Goal: Task Accomplishment & Management: Use online tool/utility

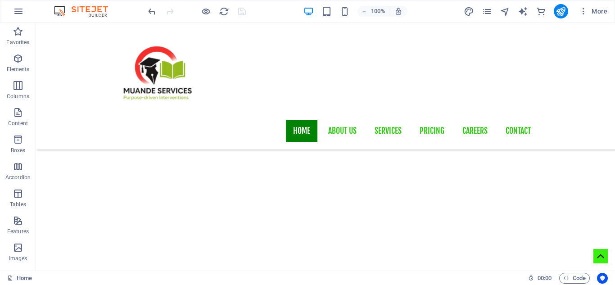
scroll to position [644, 0]
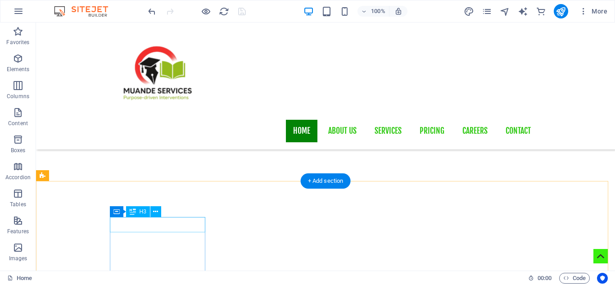
click at [166, 222] on div "Unequal Columns Container H1 Banner Banner Container Unequal Columns Unequal Co…" at bounding box center [325, 147] width 579 height 248
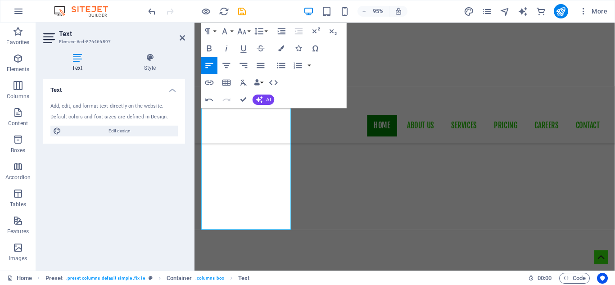
scroll to position [806, 0]
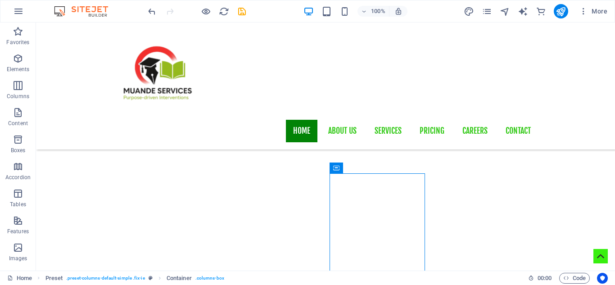
scroll to position [680, 0]
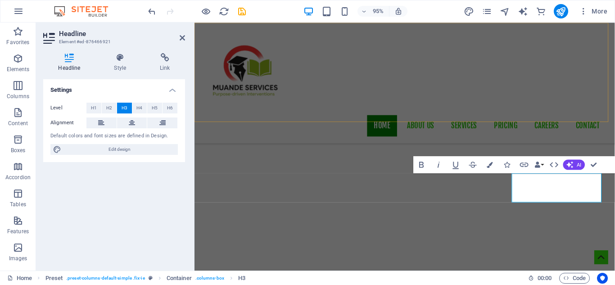
click at [584, 113] on div "Home About us Services Pricing Careers Contact" at bounding box center [416, 86] width 443 height 127
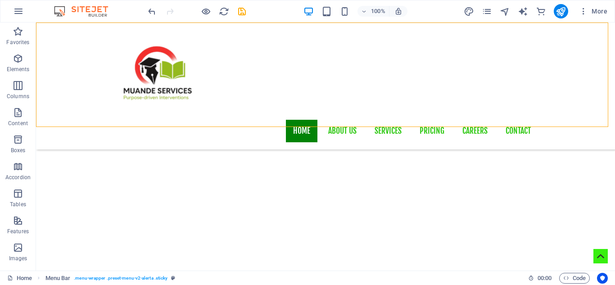
click at [508, 282] on div "Home Menu Bar . menu-wrapper .preset-menu-v2-alerta .sticky" at bounding box center [264, 278] width 514 height 11
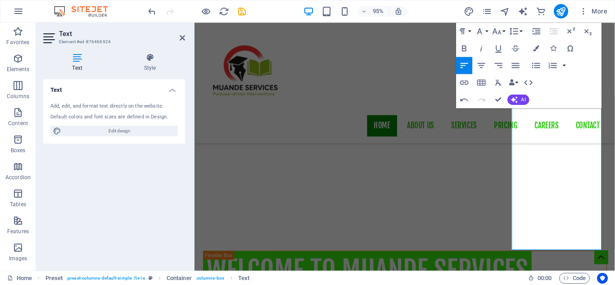
scroll to position [860, 0]
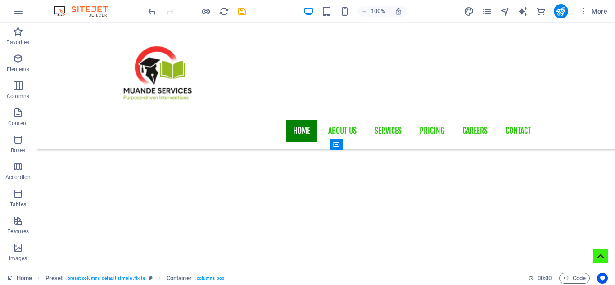
scroll to position [698, 0]
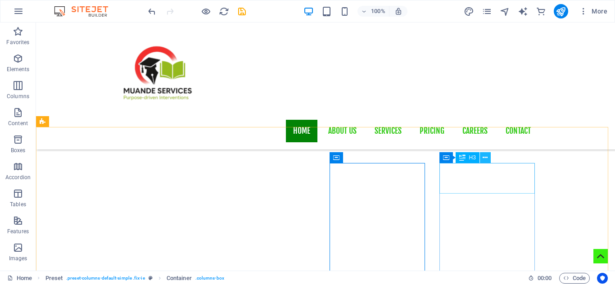
click at [485, 158] on icon at bounding box center [485, 157] width 5 height 9
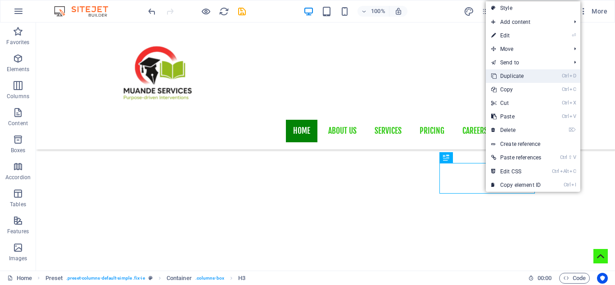
click at [515, 76] on link "Ctrl D Duplicate" at bounding box center [516, 76] width 61 height 14
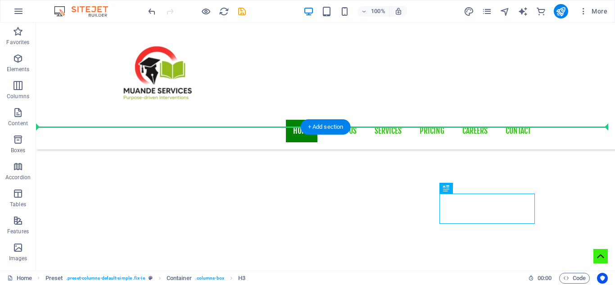
drag, startPoint x: 496, startPoint y: 200, endPoint x: 554, endPoint y: 187, distance: 59.0
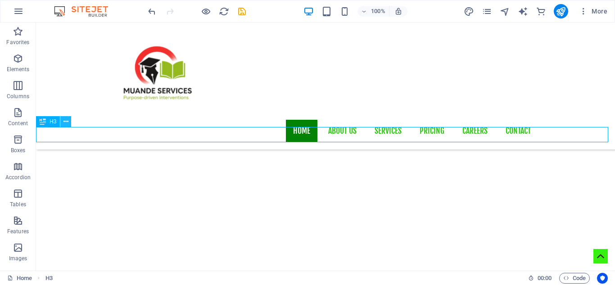
click at [67, 125] on icon at bounding box center [65, 121] width 5 height 9
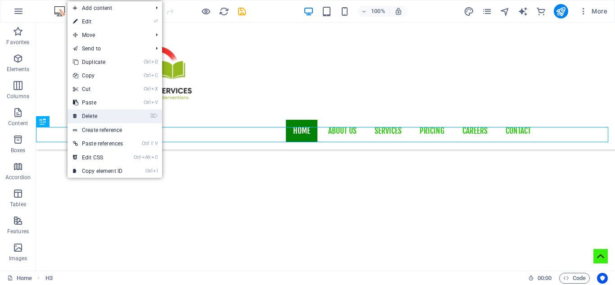
click at [97, 111] on link "⌦ Delete" at bounding box center [98, 116] width 61 height 14
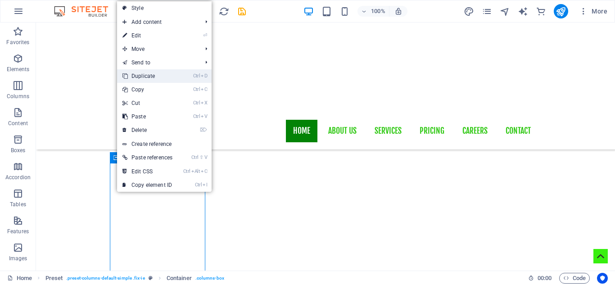
click at [148, 79] on link "Ctrl D Duplicate" at bounding box center [147, 76] width 61 height 14
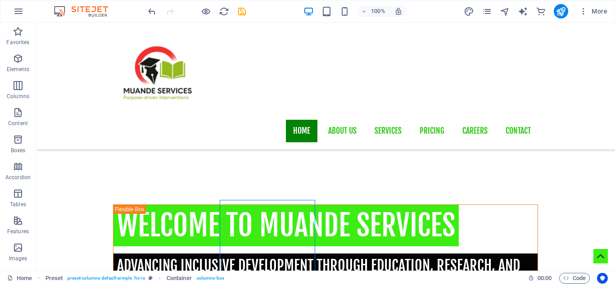
scroll to position [661, 0]
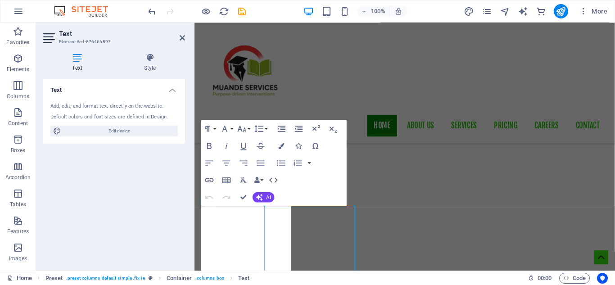
click at [124, 224] on div "Text Add, edit, and format text directly on the website. Default colors and fon…" at bounding box center [114, 171] width 142 height 184
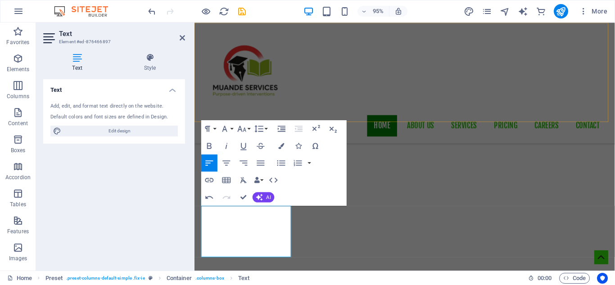
click at [409, 95] on div "Home About us Services Pricing Careers Contact" at bounding box center [416, 86] width 443 height 127
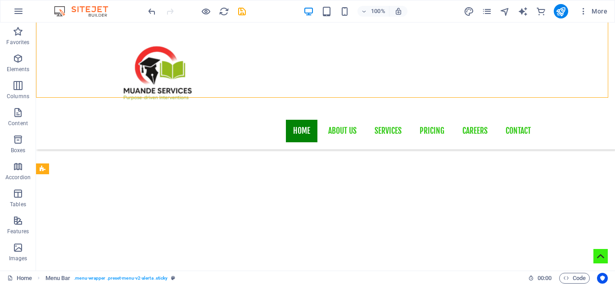
scroll to position [680, 0]
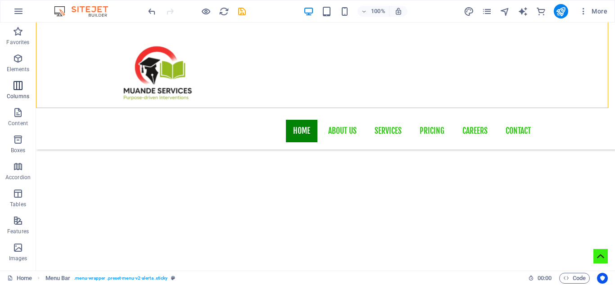
click at [12, 89] on span "Columns" at bounding box center [18, 91] width 36 height 22
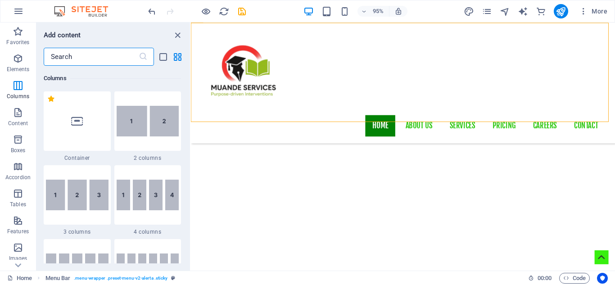
scroll to position [619, 0]
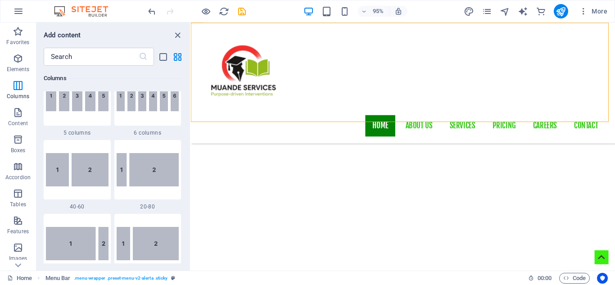
click at [188, 125] on div "Favorites 1 Star Headline 1 Star Container Elements 1 Star Headline 1 Star Text…" at bounding box center [113, 165] width 154 height 198
click at [188, 130] on div "Favorites 1 Star Headline 1 Star Container Elements 1 Star Headline 1 Star Text…" at bounding box center [113, 165] width 154 height 198
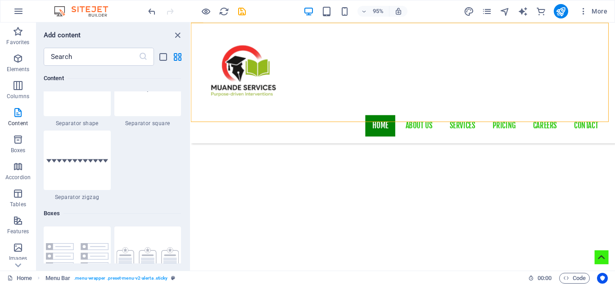
scroll to position [2349, 0]
click at [187, 225] on div "Favorites 1 Star Headline 1 Star Container Elements 1 Star Headline 1 Star Text…" at bounding box center [113, 165] width 154 height 198
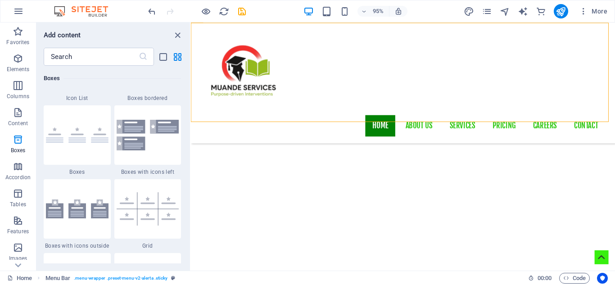
scroll to position [2482, 0]
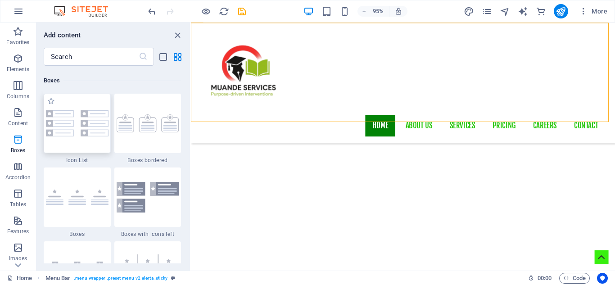
click at [84, 130] on img at bounding box center [77, 123] width 63 height 26
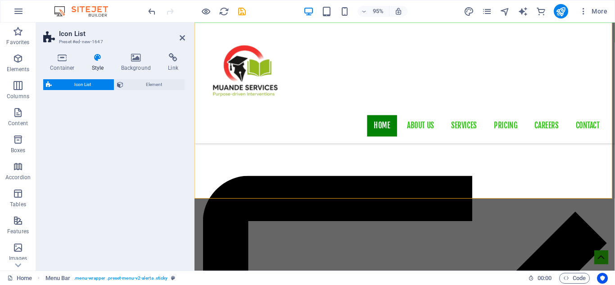
select select "rem"
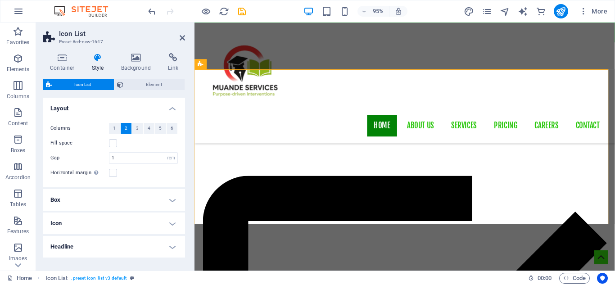
scroll to position [77, 0]
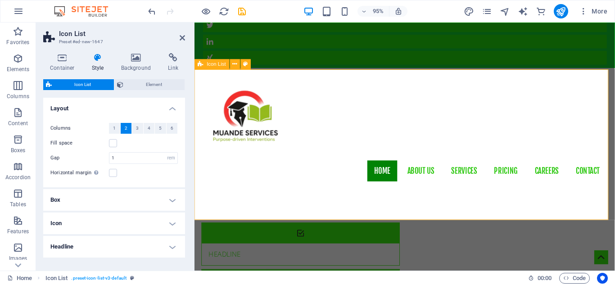
click at [236, 67] on icon at bounding box center [235, 63] width 5 height 9
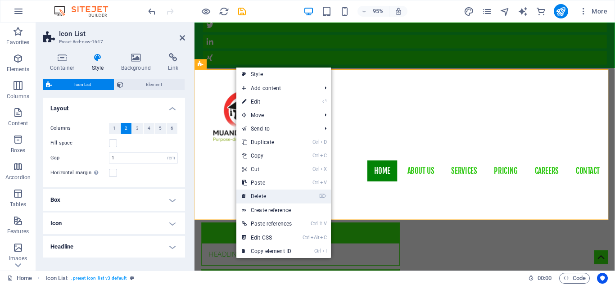
click at [258, 195] on link "⌦ Delete" at bounding box center [266, 197] width 61 height 14
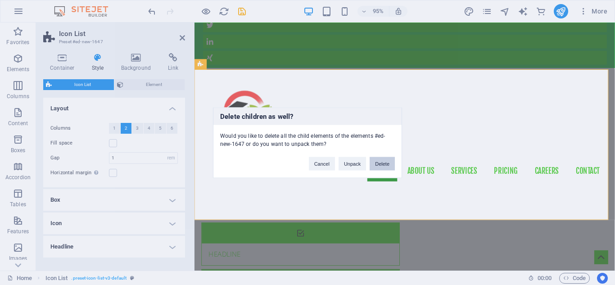
click at [380, 166] on button "Delete" at bounding box center [382, 164] width 25 height 14
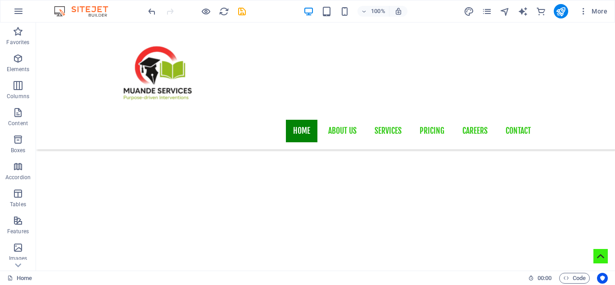
scroll to position [619, 0]
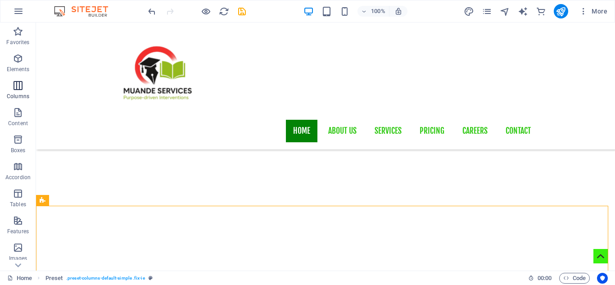
click at [20, 90] on icon "button" at bounding box center [18, 85] width 11 height 11
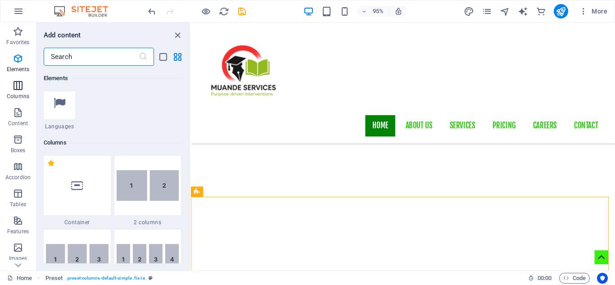
scroll to position [446, 0]
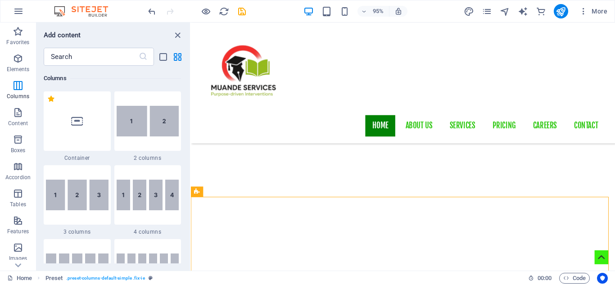
click at [188, 228] on div "Favorites 1 Star Headline 1 Star Container Elements 1 Star Headline 1 Star Text…" at bounding box center [113, 165] width 154 height 198
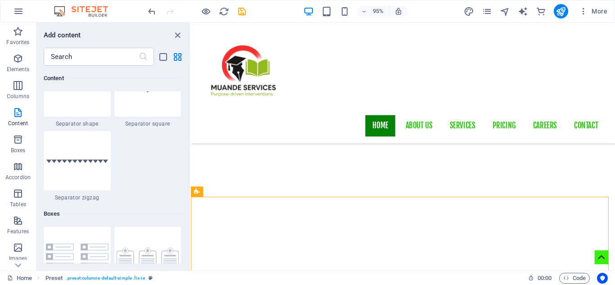
scroll to position [2522, 0]
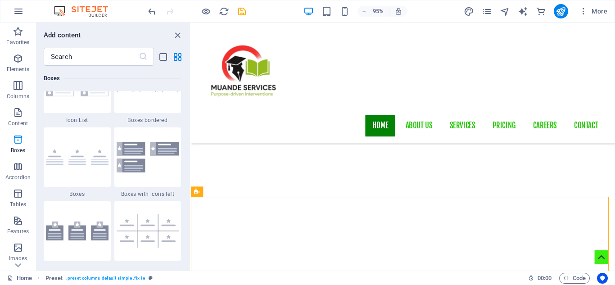
click at [187, 237] on div "Favorites 1 Star Headline 1 Star Container Elements 1 Star Headline 1 Star Text…" at bounding box center [113, 165] width 154 height 198
click at [188, 214] on div "Favorites 1 Star Headline 1 Star Container Elements 1 Star Headline 1 Star Text…" at bounding box center [113, 165] width 154 height 198
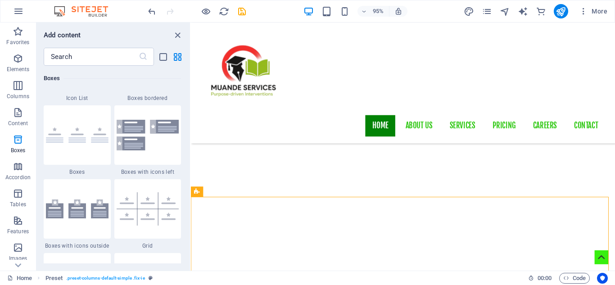
scroll to position [2544, 0]
click at [80, 132] on img at bounding box center [77, 135] width 63 height 16
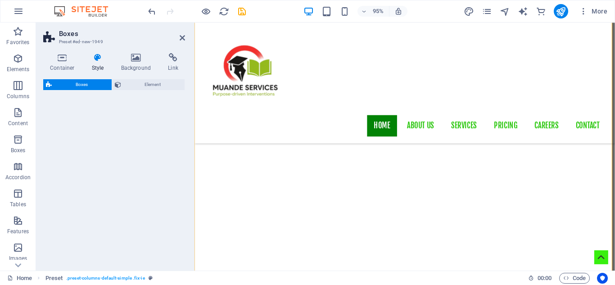
scroll to position [1669, 0]
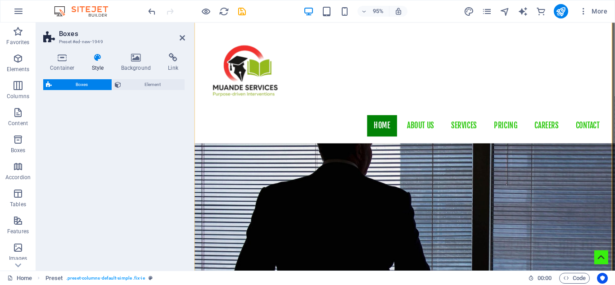
select select "rem"
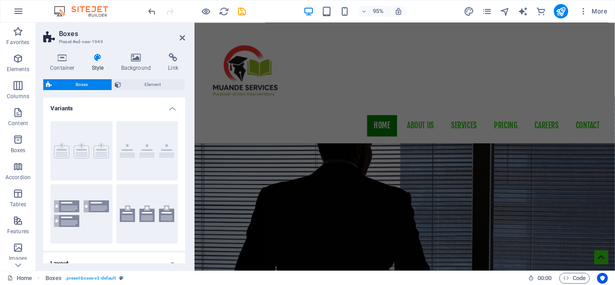
scroll to position [1369, 0]
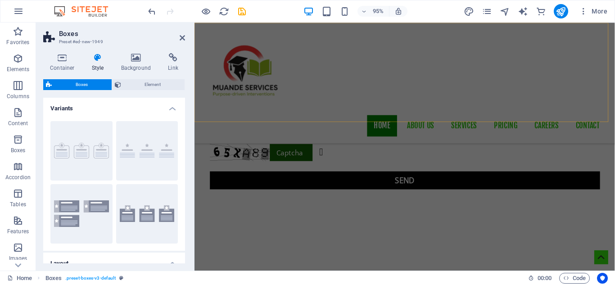
click at [435, 122] on div "Home About us Services Pricing Careers Contact" at bounding box center [416, 86] width 443 height 127
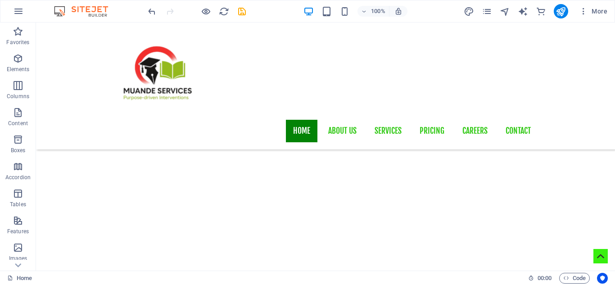
scroll to position [627, 0]
click at [23, 92] on span "Columns" at bounding box center [18, 91] width 36 height 22
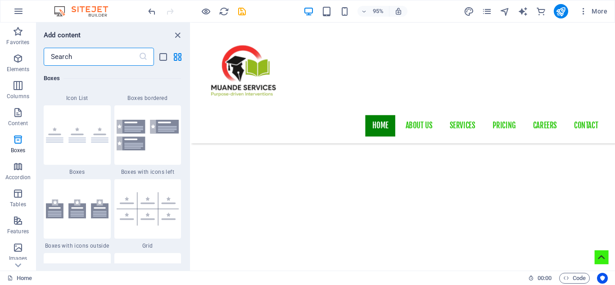
scroll to position [2585, 0]
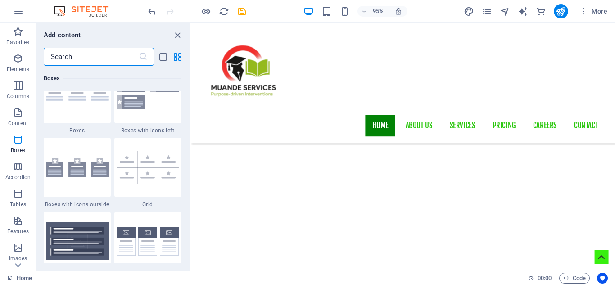
drag, startPoint x: 189, startPoint y: 78, endPoint x: 4, endPoint y: 107, distance: 187.8
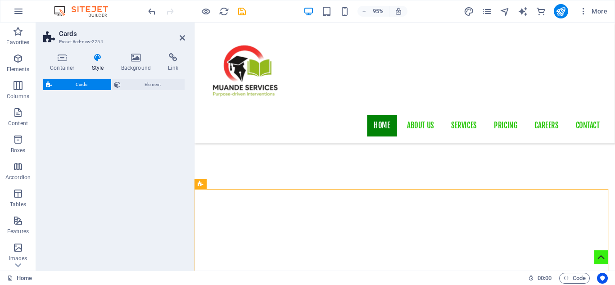
select select "rem"
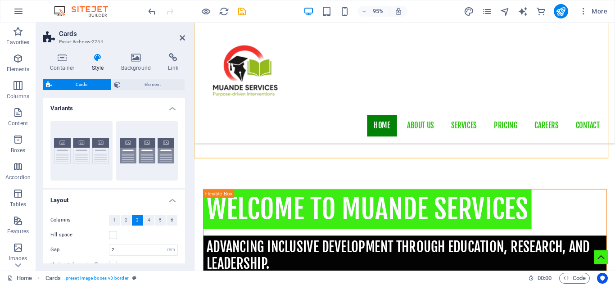
scroll to position [898, 0]
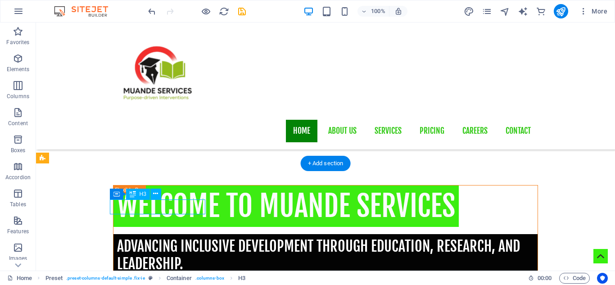
drag, startPoint x: 163, startPoint y: 211, endPoint x: 120, endPoint y: 213, distance: 43.7
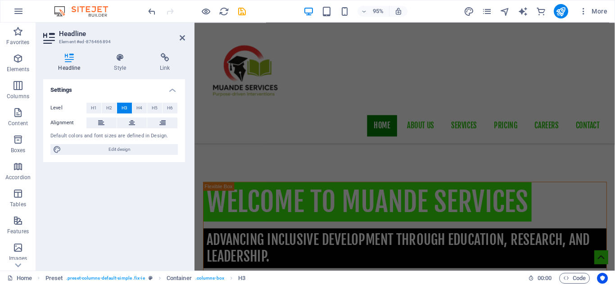
scroll to position [669, 0]
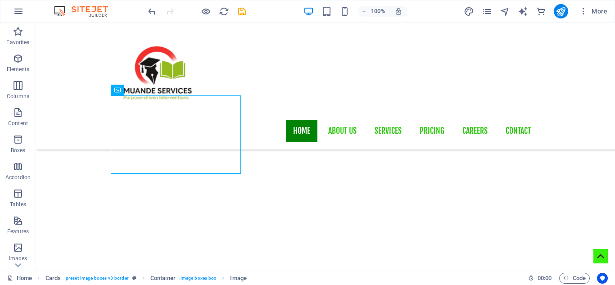
scroll to position [777, 0]
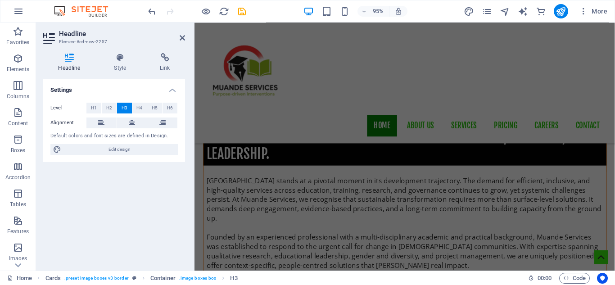
scroll to position [1234, 0]
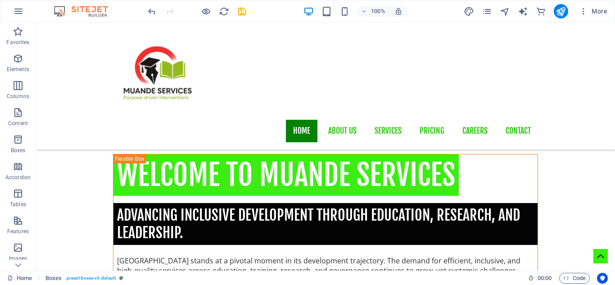
scroll to position [916, 0]
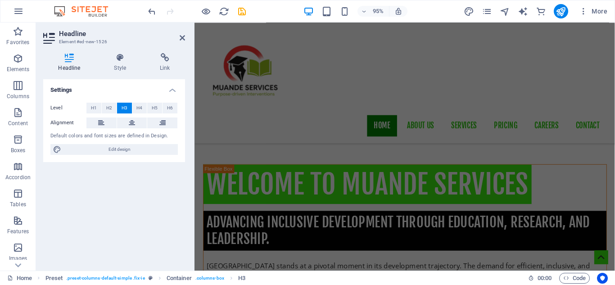
scroll to position [688, 0]
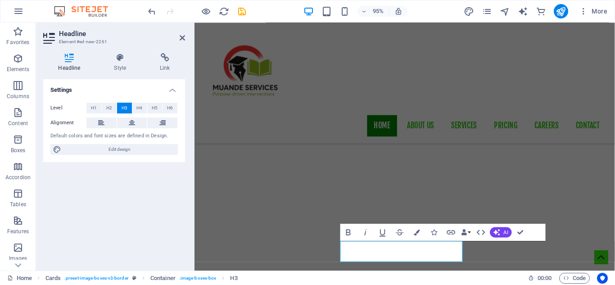
scroll to position [916, 0]
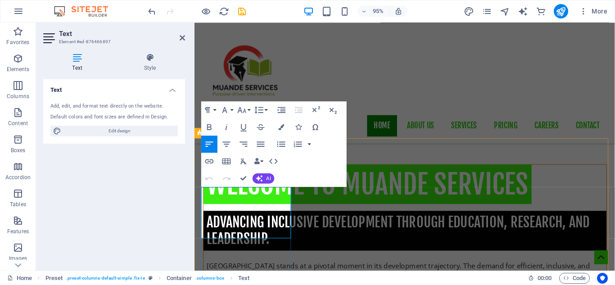
drag, startPoint x: 293, startPoint y: 244, endPoint x: 236, endPoint y: 242, distance: 56.8
drag, startPoint x: 202, startPoint y: 204, endPoint x: 299, endPoint y: 244, distance: 104.4
copy p "Evidence-based qualitative and quantitative studies that inform policy, guide d…"
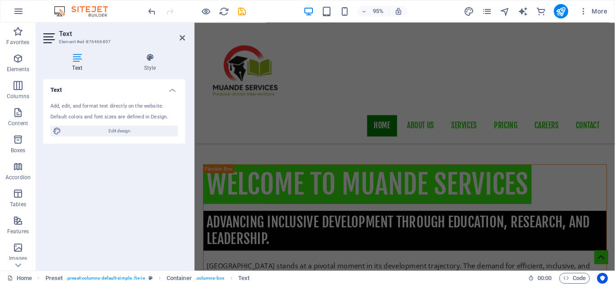
scroll to position [688, 0]
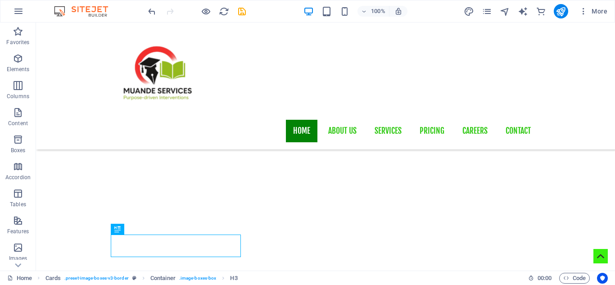
scroll to position [724, 0]
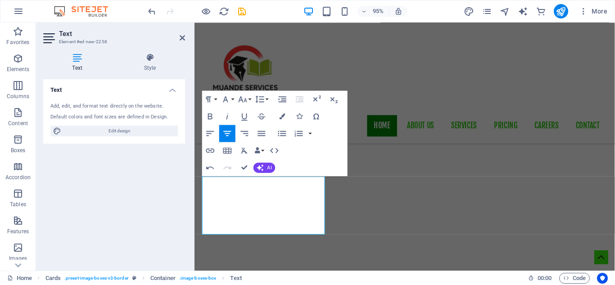
scroll to position [778, 0]
click at [405, 110] on div "Home About us Services Pricing Careers Contact" at bounding box center [416, 86] width 443 height 127
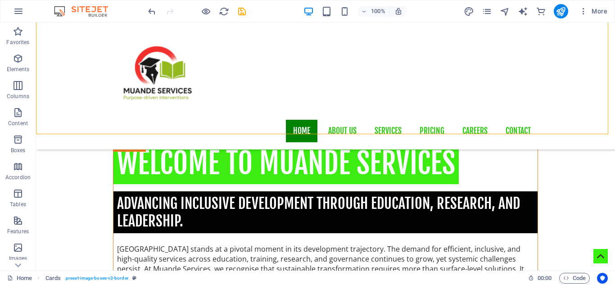
scroll to position [941, 0]
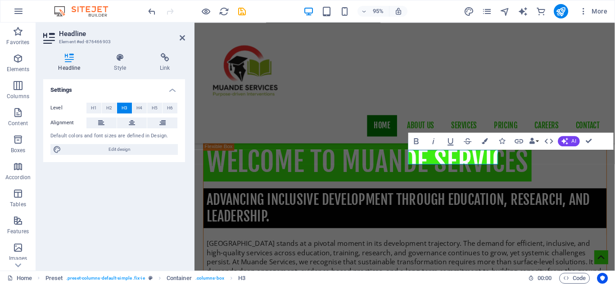
scroll to position [711, 0]
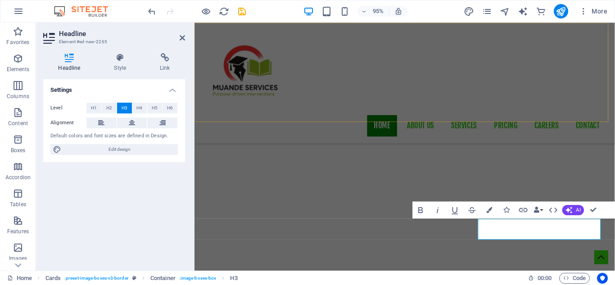
click at [530, 111] on div "Home About us Services Pricing Careers Contact" at bounding box center [416, 86] width 443 height 127
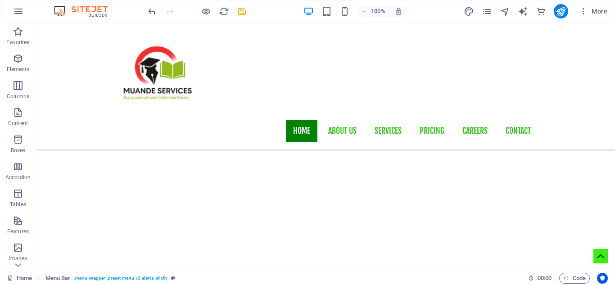
scroll to position [819, 0]
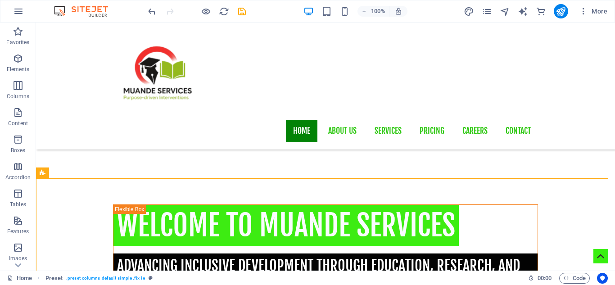
scroll to position [891, 0]
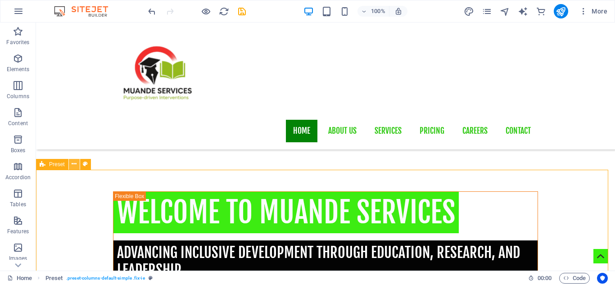
click at [73, 167] on icon at bounding box center [74, 163] width 5 height 9
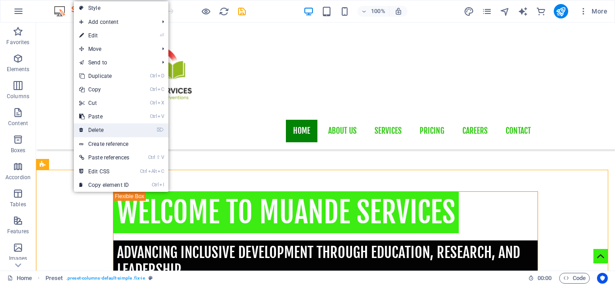
click at [100, 128] on link "⌦ Delete" at bounding box center [104, 130] width 61 height 14
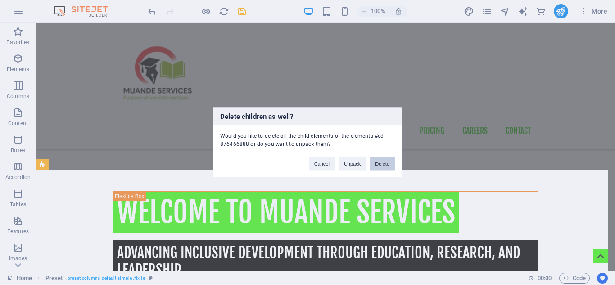
click at [382, 162] on button "Delete" at bounding box center [382, 164] width 25 height 14
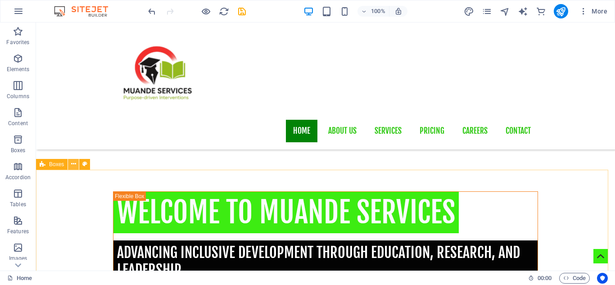
click at [74, 166] on icon at bounding box center [73, 163] width 5 height 9
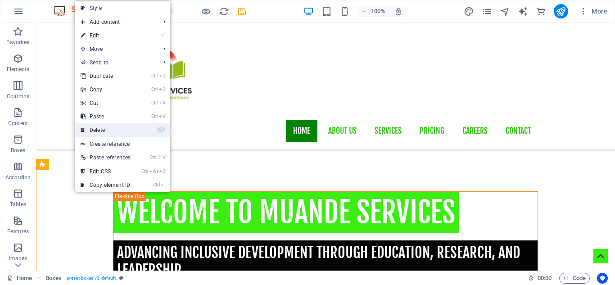
click at [107, 131] on link "⌦ Delete" at bounding box center [105, 130] width 61 height 14
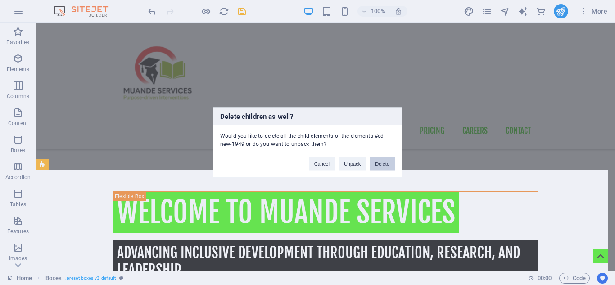
click at [384, 164] on button "Delete" at bounding box center [382, 164] width 25 height 14
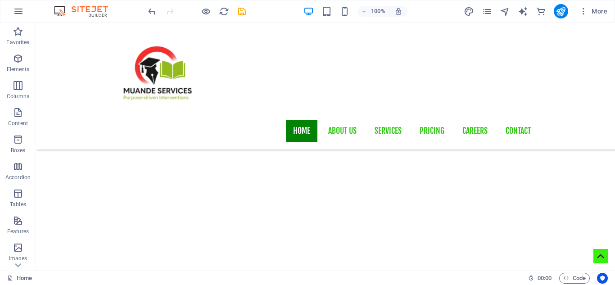
scroll to position [675, 0]
click at [72, 143] on icon at bounding box center [73, 144] width 5 height 9
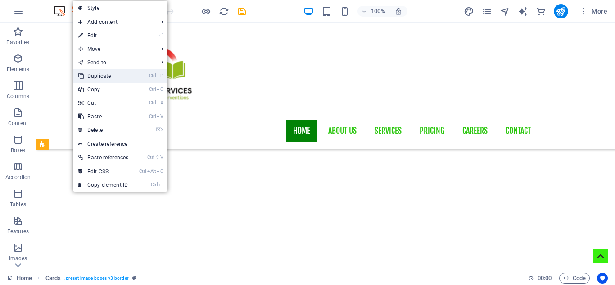
click at [100, 76] on link "Ctrl D Duplicate" at bounding box center [103, 76] width 61 height 14
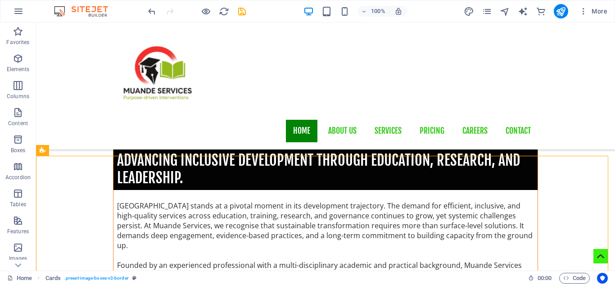
scroll to position [1032, 0]
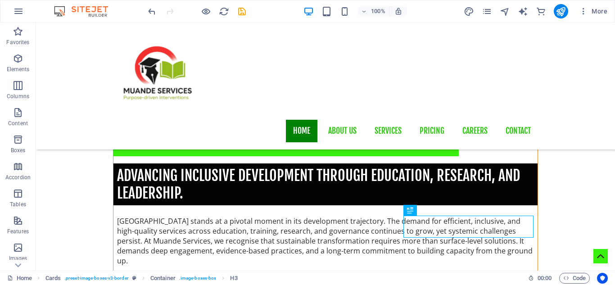
scroll to position [960, 0]
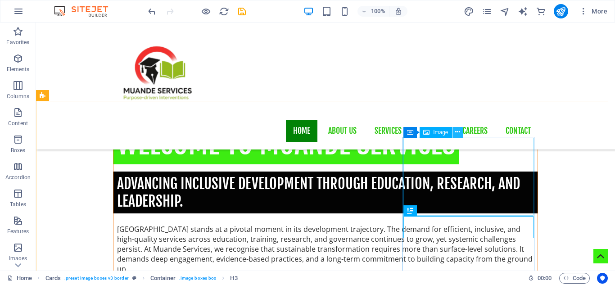
click at [458, 133] on icon at bounding box center [457, 131] width 5 height 9
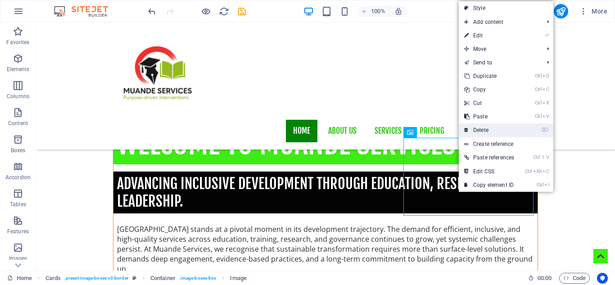
click at [485, 129] on link "⌦ Delete" at bounding box center [489, 130] width 61 height 14
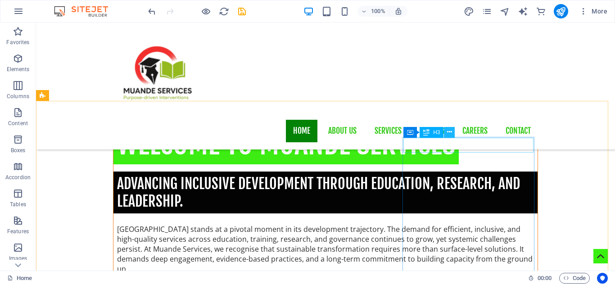
click at [448, 134] on icon at bounding box center [449, 131] width 5 height 9
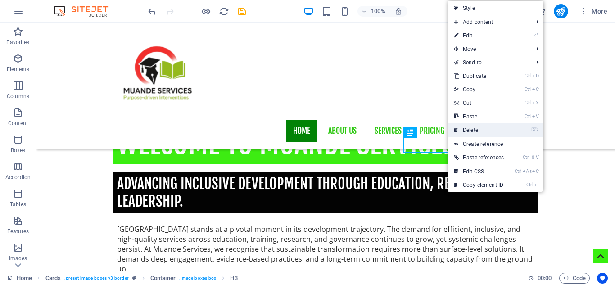
click at [467, 126] on link "⌦ Delete" at bounding box center [479, 130] width 61 height 14
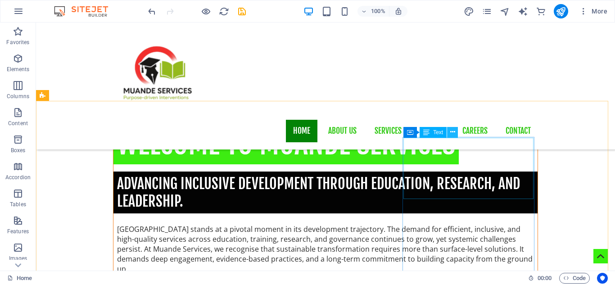
click at [453, 133] on icon at bounding box center [452, 131] width 5 height 9
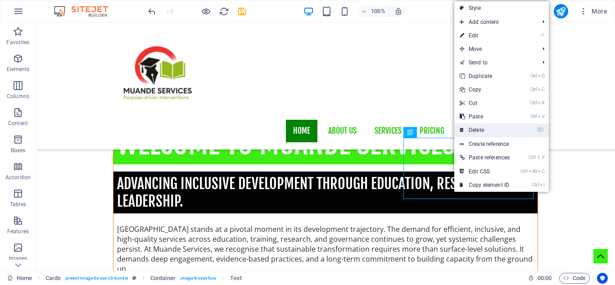
click at [473, 129] on link "⌦ Delete" at bounding box center [484, 130] width 61 height 14
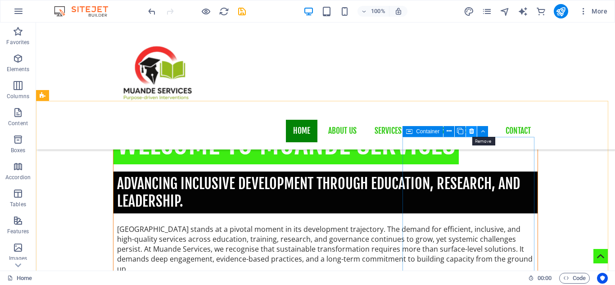
click at [472, 132] on icon at bounding box center [471, 131] width 5 height 9
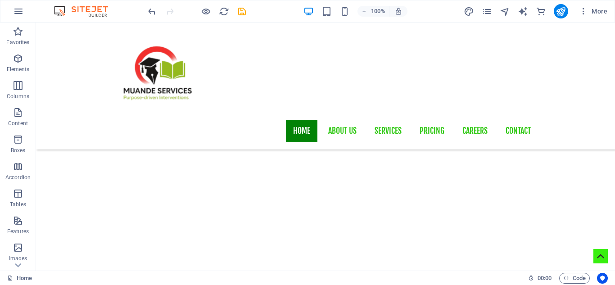
scroll to position [979, 0]
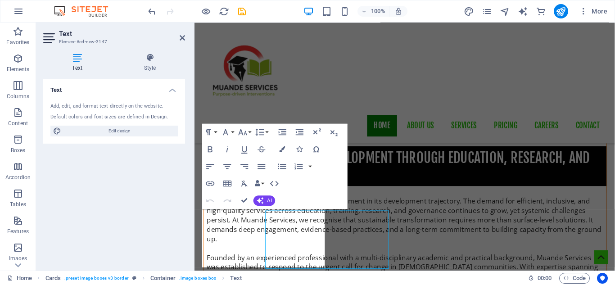
scroll to position [978, 0]
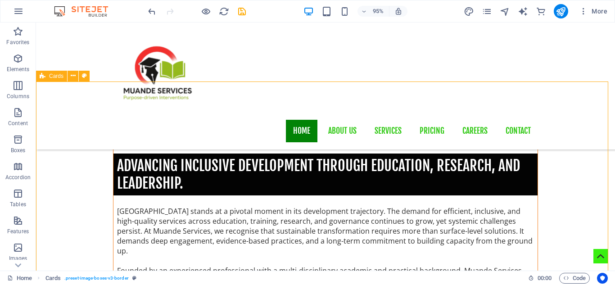
scroll to position [979, 0]
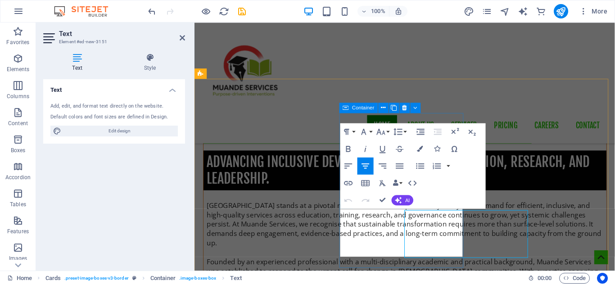
scroll to position [979, 0]
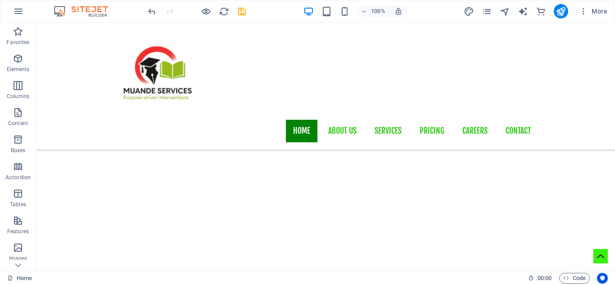
scroll to position [738, 0]
click at [243, 11] on icon "save" at bounding box center [242, 11] width 10 height 10
click at [486, 13] on icon "pages" at bounding box center [487, 11] width 10 height 10
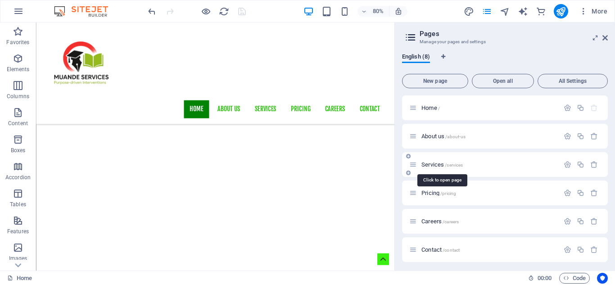
click at [431, 164] on span "Services /services" at bounding box center [442, 164] width 41 height 7
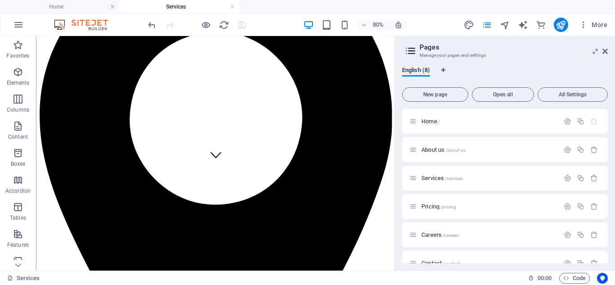
scroll to position [147, 0]
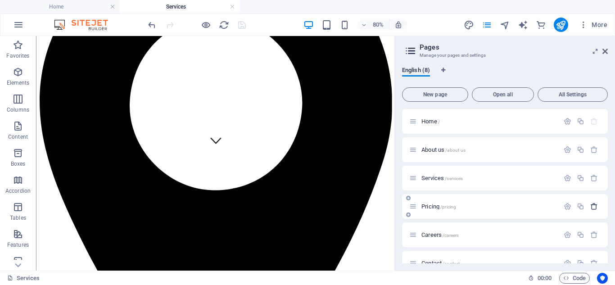
click at [593, 208] on icon "button" at bounding box center [594, 207] width 8 height 8
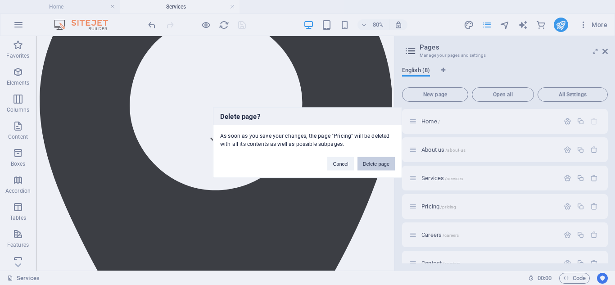
click at [375, 163] on button "Delete page" at bounding box center [376, 164] width 37 height 14
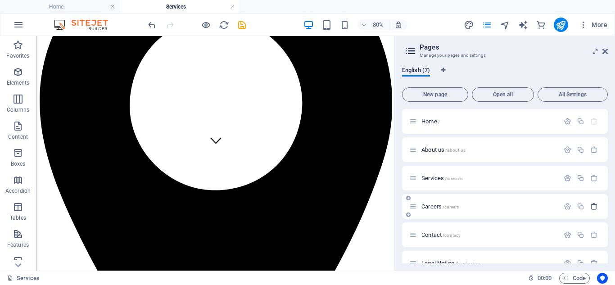
click at [593, 210] on icon "button" at bounding box center [594, 207] width 8 height 8
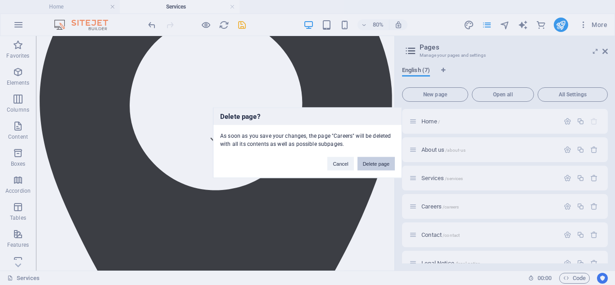
click at [372, 166] on button "Delete page" at bounding box center [376, 164] width 37 height 14
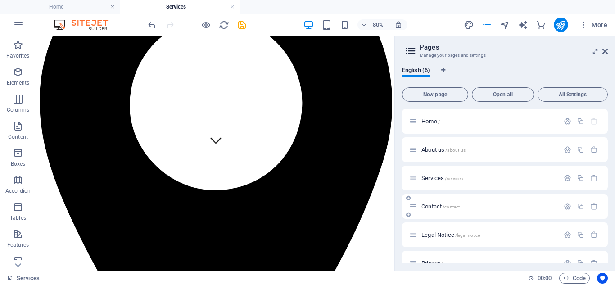
click at [443, 207] on span "Contact /contact" at bounding box center [441, 206] width 38 height 7
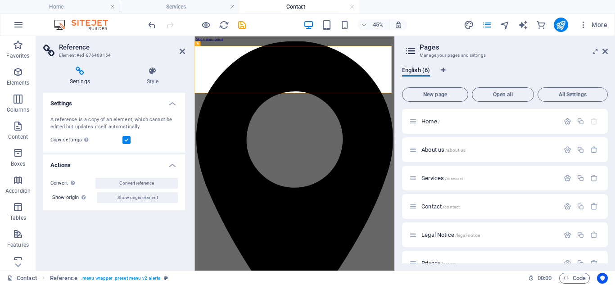
scroll to position [0, 0]
click at [182, 51] on icon at bounding box center [182, 51] width 5 height 7
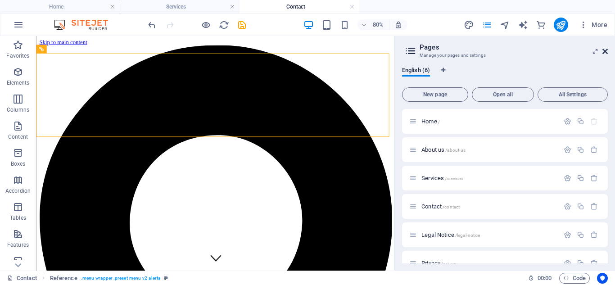
click at [606, 48] on icon at bounding box center [605, 51] width 5 height 7
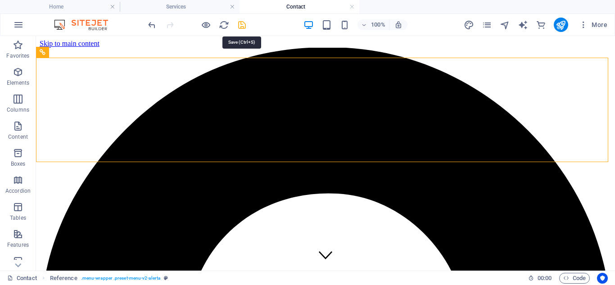
click at [242, 24] on icon "save" at bounding box center [242, 25] width 10 height 10
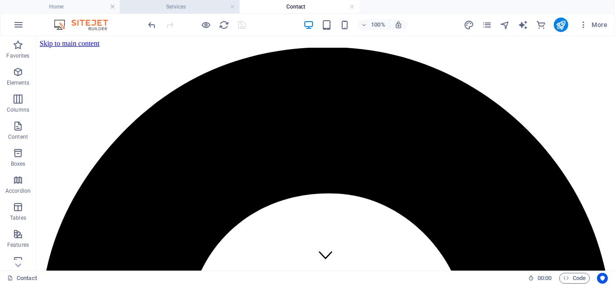
click at [189, 5] on h4 "Services" at bounding box center [180, 7] width 120 height 10
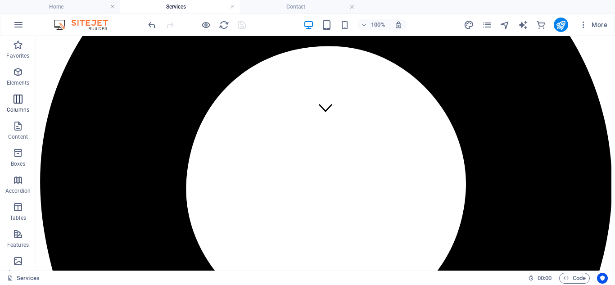
click at [18, 96] on icon "button" at bounding box center [18, 99] width 11 height 11
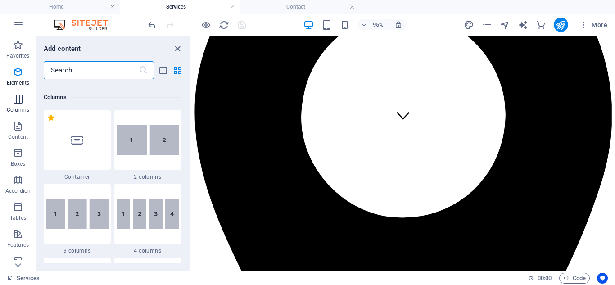
scroll to position [446, 0]
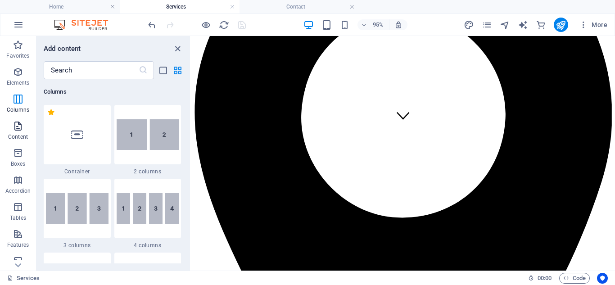
click at [18, 130] on icon "button" at bounding box center [18, 126] width 11 height 11
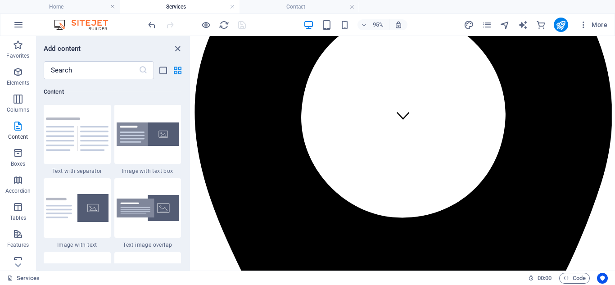
scroll to position [1672, 0]
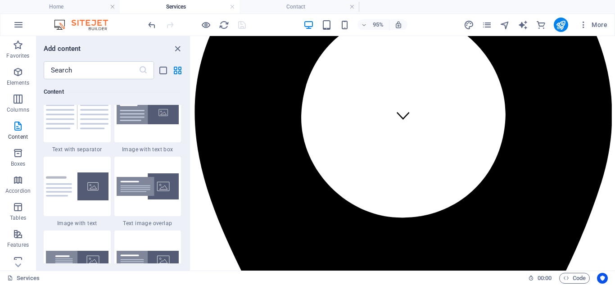
drag, startPoint x: 188, startPoint y: 115, endPoint x: 189, endPoint y: 130, distance: 14.9
click at [189, 130] on div "Favorites 1 Star Headline 1 Star Container Elements 1 Star Headline 1 Star Text…" at bounding box center [113, 171] width 154 height 184
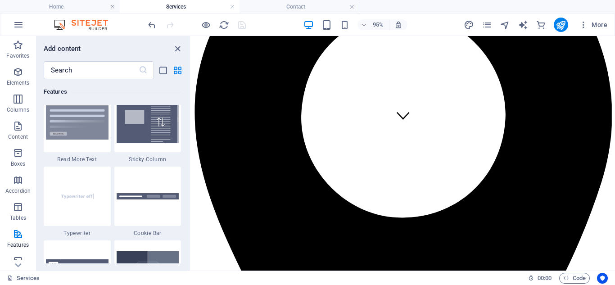
scroll to position [3656, 0]
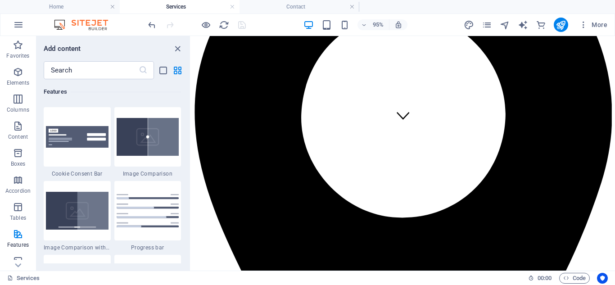
drag, startPoint x: 189, startPoint y: 115, endPoint x: 1, endPoint y: 126, distance: 187.6
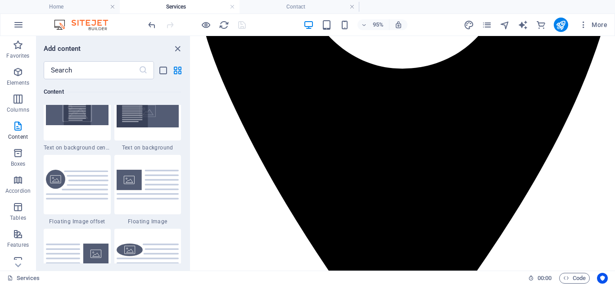
scroll to position [291, 0]
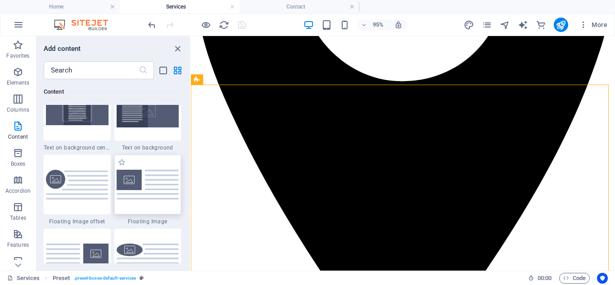
click at [147, 201] on div at bounding box center [147, 184] width 67 height 59
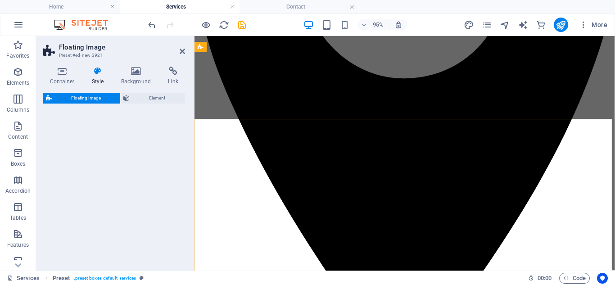
scroll to position [607, 0]
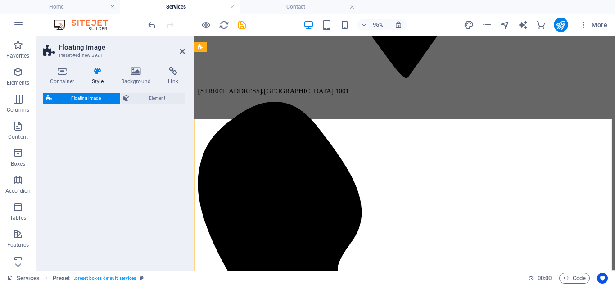
select select "%"
select select "rem"
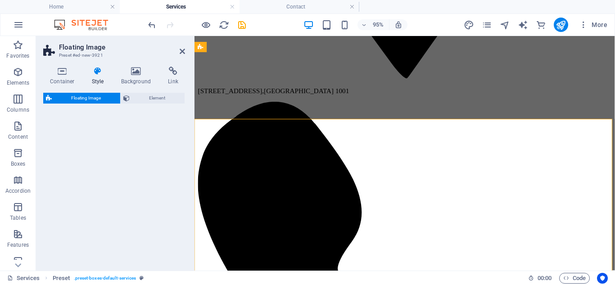
select select "preset-float-container-v3-default"
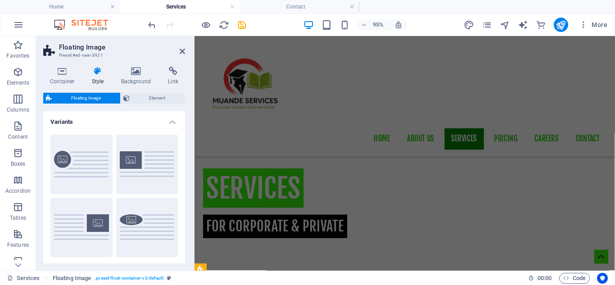
scroll to position [158, 0]
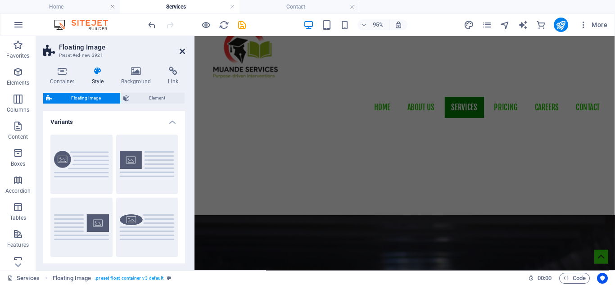
click at [182, 53] on icon at bounding box center [182, 51] width 5 height 7
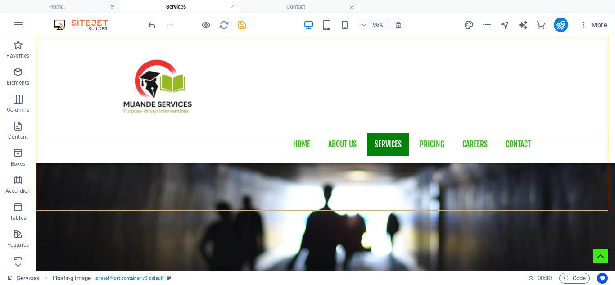
scroll to position [705, 0]
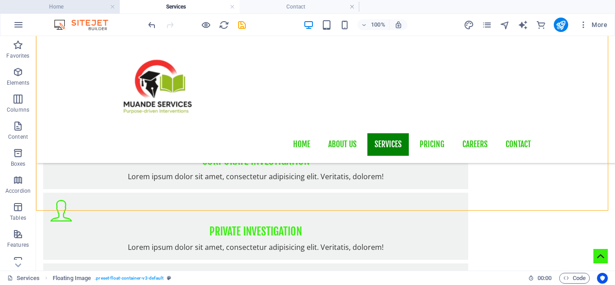
click at [55, 6] on h4 "Home" at bounding box center [60, 7] width 120 height 10
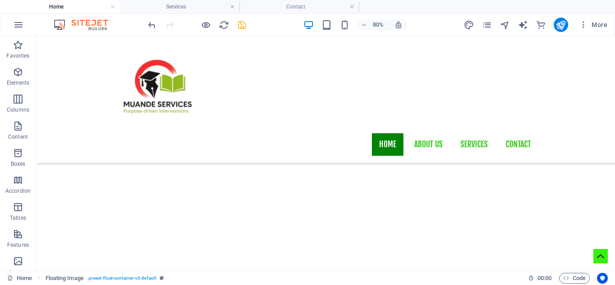
scroll to position [738, 0]
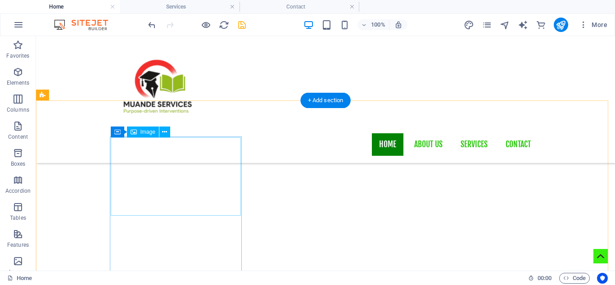
select select "%"
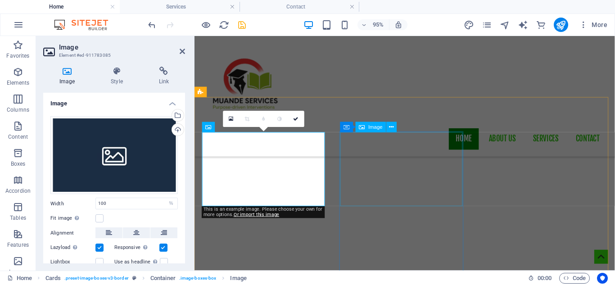
select select "%"
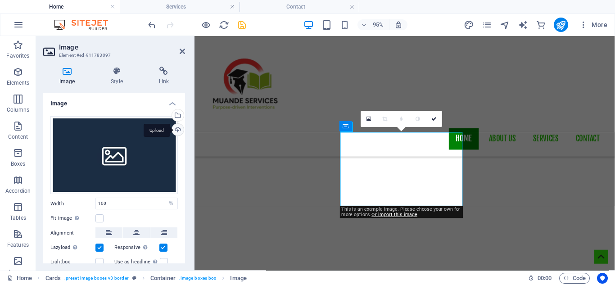
click at [175, 129] on div "Upload" at bounding box center [177, 131] width 14 height 14
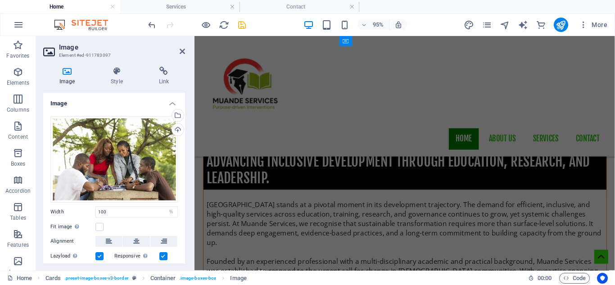
scroll to position [990, 0]
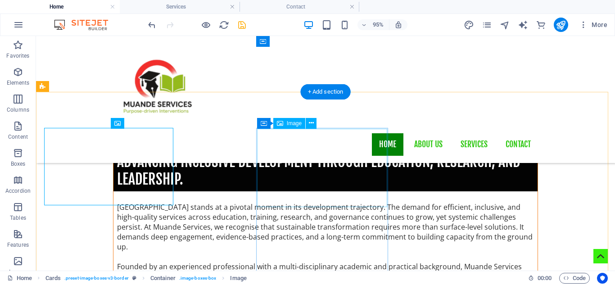
scroll to position [991, 0]
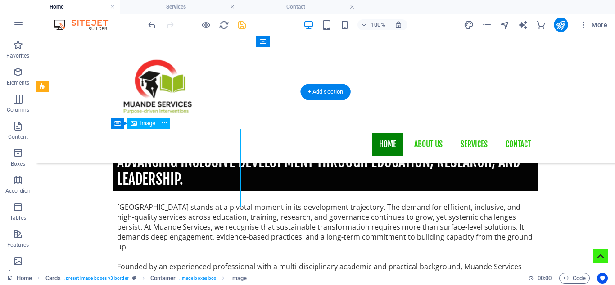
select select "%"
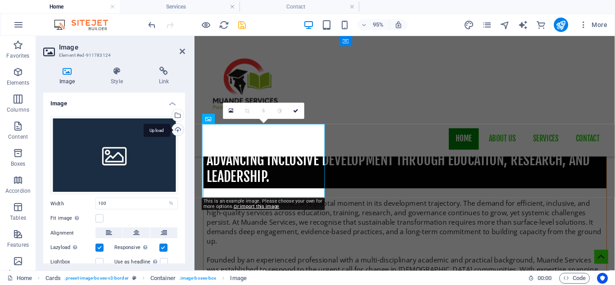
click at [179, 128] on div "Upload" at bounding box center [177, 131] width 14 height 14
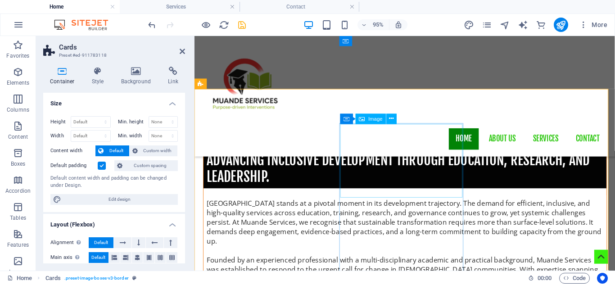
select select "%"
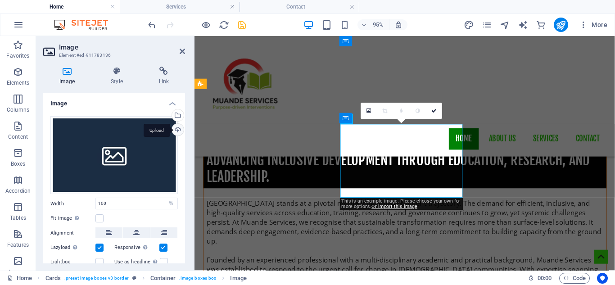
click at [176, 130] on div "Upload" at bounding box center [177, 131] width 14 height 14
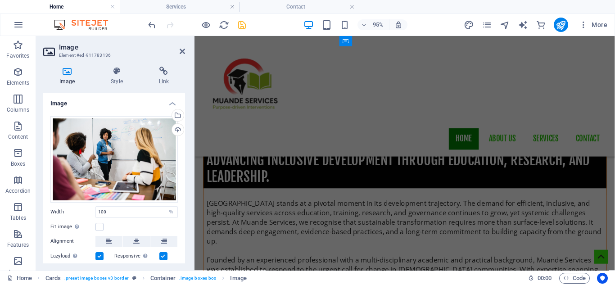
scroll to position [774, 0]
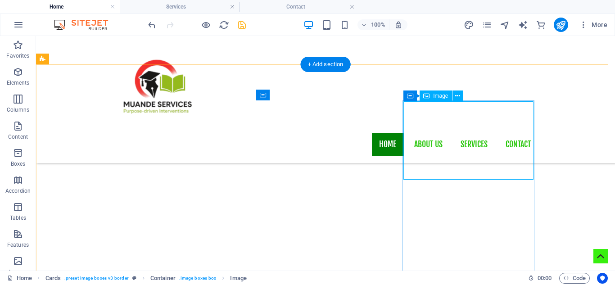
select select "%"
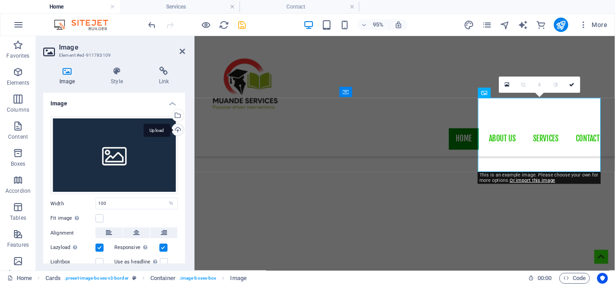
click at [176, 130] on div "Upload" at bounding box center [177, 131] width 14 height 14
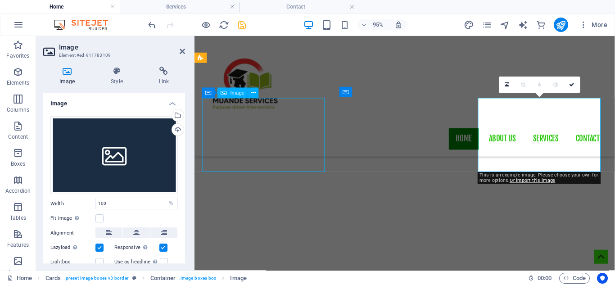
select select "%"
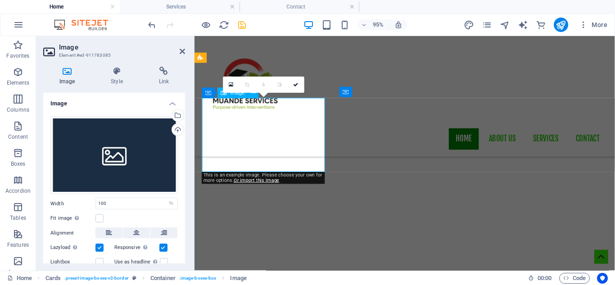
click at [177, 131] on div "Upload" at bounding box center [177, 131] width 14 height 14
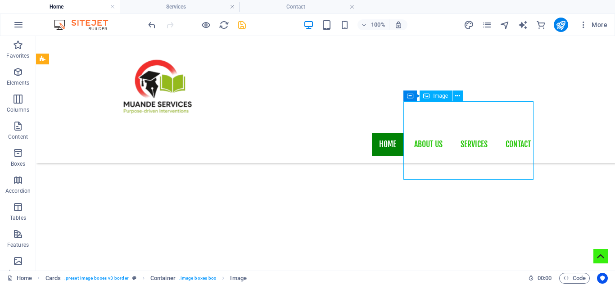
select select "%"
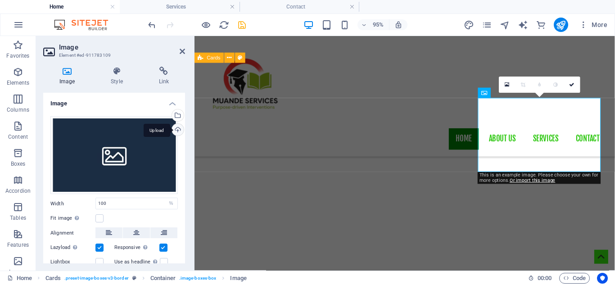
click at [177, 131] on div "Upload" at bounding box center [177, 131] width 14 height 14
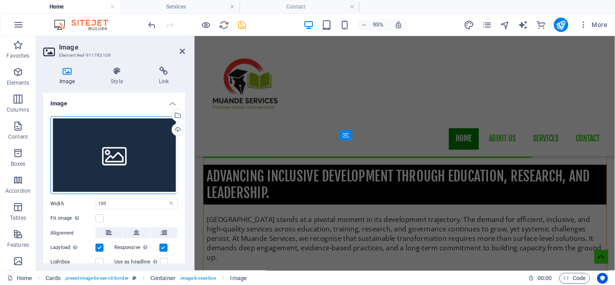
scroll to position [990, 0]
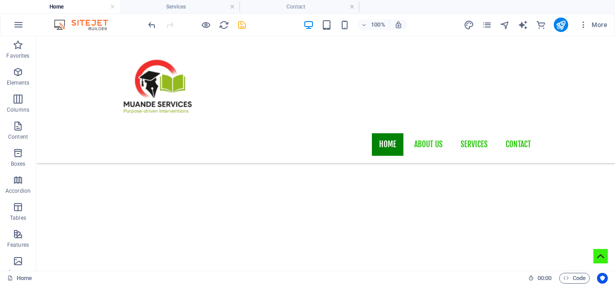
scroll to position [707, 0]
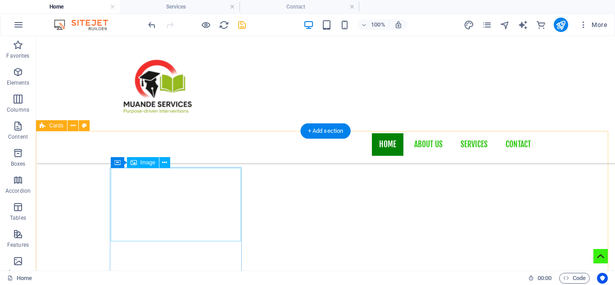
select select "%"
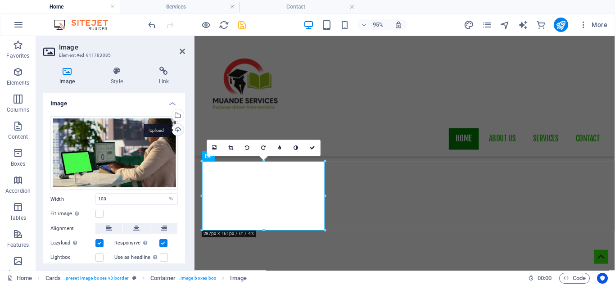
click at [180, 133] on div "Upload" at bounding box center [177, 131] width 14 height 14
click at [177, 130] on div "Upload" at bounding box center [177, 131] width 14 height 14
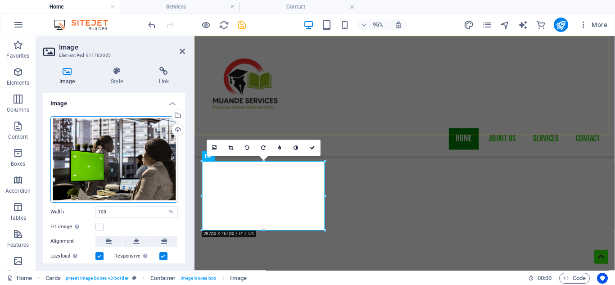
click at [363, 118] on div "Home About us Services Contact" at bounding box center [416, 99] width 443 height 127
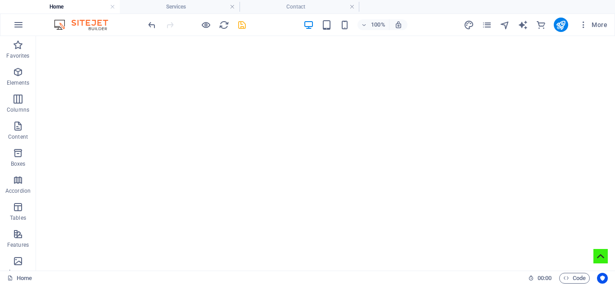
scroll to position [327, 0]
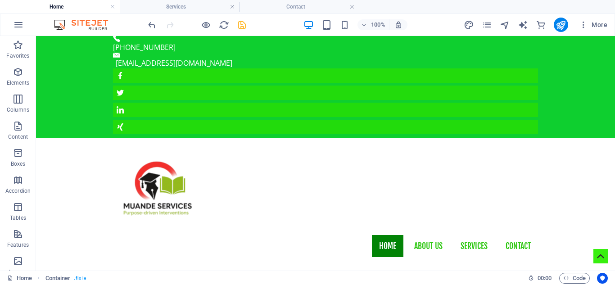
scroll to position [0, 0]
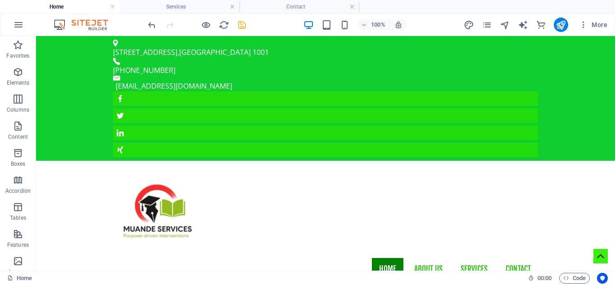
click at [240, 30] on div at bounding box center [196, 25] width 101 height 14
click at [242, 27] on icon "save" at bounding box center [242, 25] width 10 height 10
click at [163, 5] on h4 "Services" at bounding box center [180, 7] width 120 height 10
